Goal: Task Accomplishment & Management: Use online tool/utility

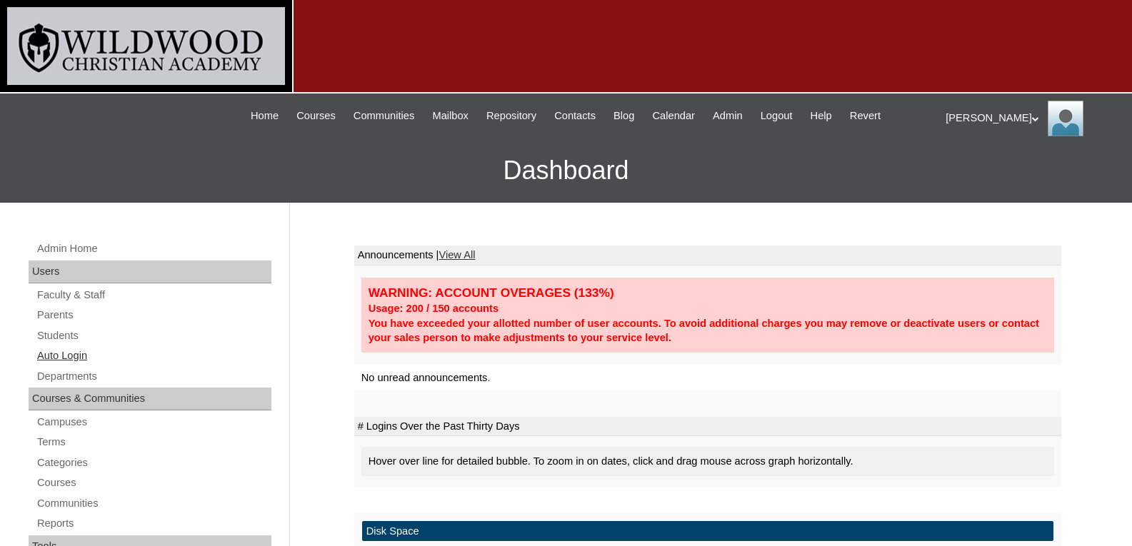
click at [58, 359] on link "Auto Login" at bounding box center [154, 356] width 236 height 18
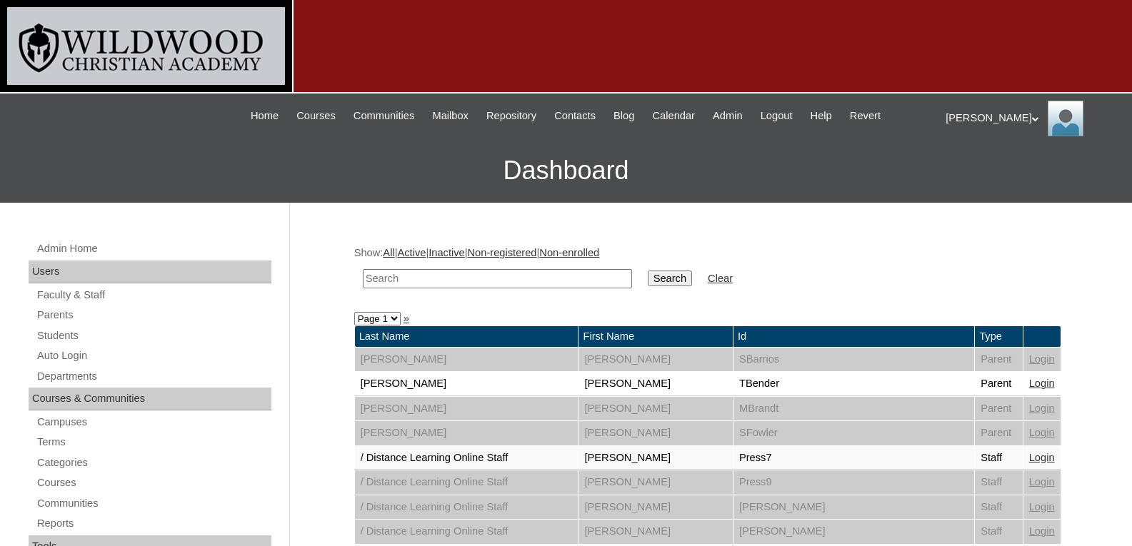
click at [413, 283] on input "text" at bounding box center [497, 278] width 269 height 19
type input "cown"
click at [648, 271] on input "Search" at bounding box center [670, 279] width 44 height 16
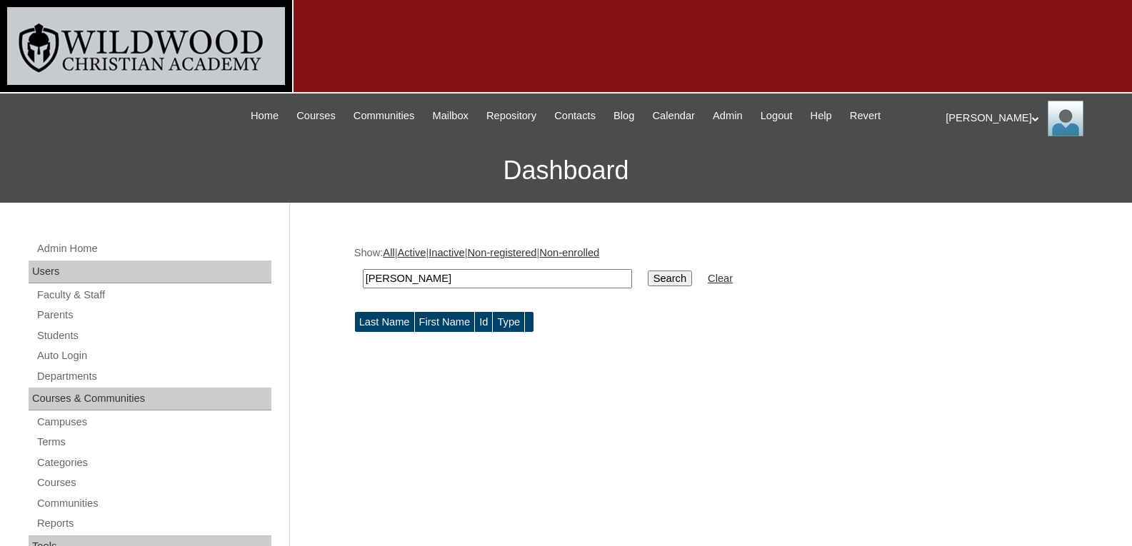
click at [413, 283] on input "cown" at bounding box center [497, 278] width 269 height 19
type input "cow"
click at [648, 271] on input "Search" at bounding box center [670, 279] width 44 height 16
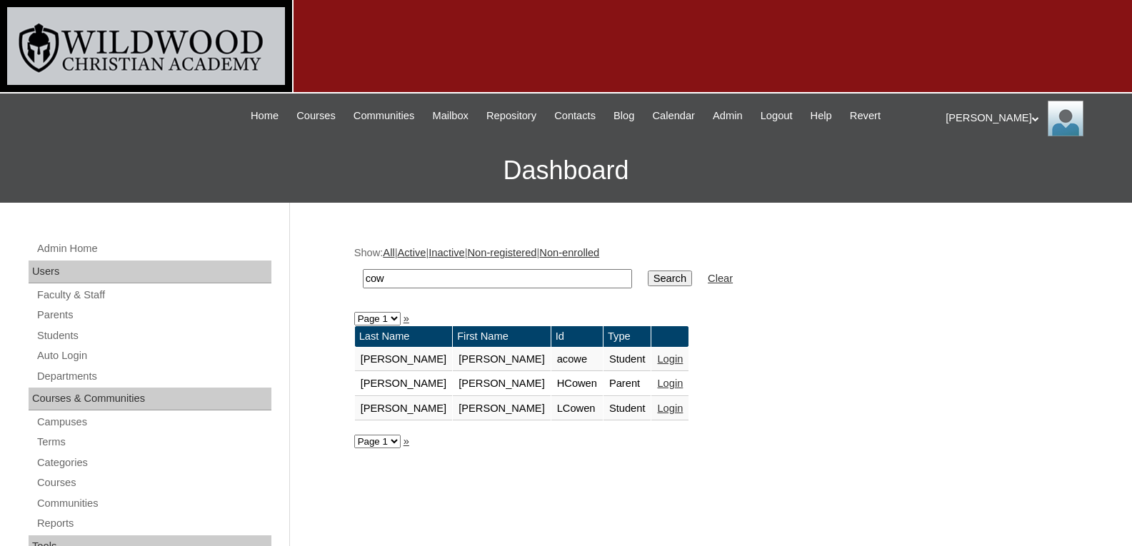
click at [657, 382] on link "Login" at bounding box center [670, 383] width 26 height 11
